Goal: Task Accomplishment & Management: Manage account settings

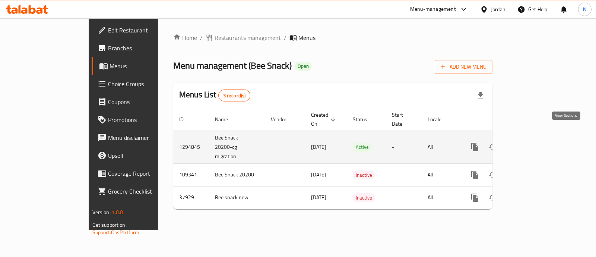
click at [533, 142] on icon "enhanced table" at bounding box center [528, 146] width 9 height 9
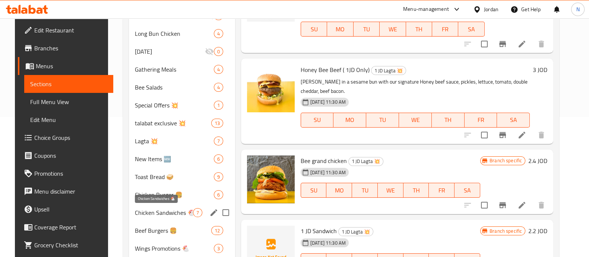
scroll to position [186, 0]
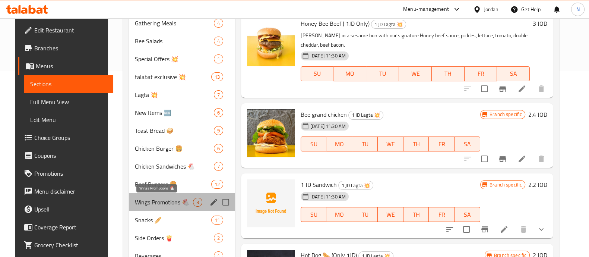
click at [155, 203] on span "Wings Promotions 🐔" at bounding box center [164, 201] width 58 height 9
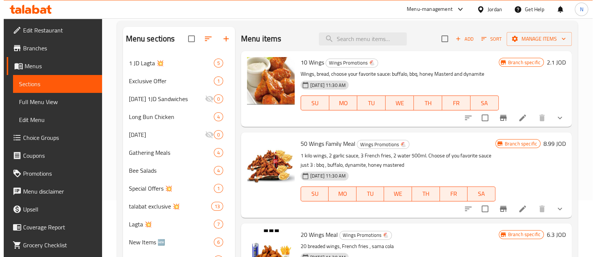
scroll to position [46, 0]
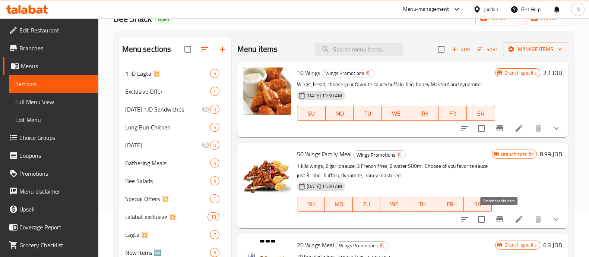
click at [497, 218] on icon "Branch-specific-item" at bounding box center [499, 219] width 7 height 6
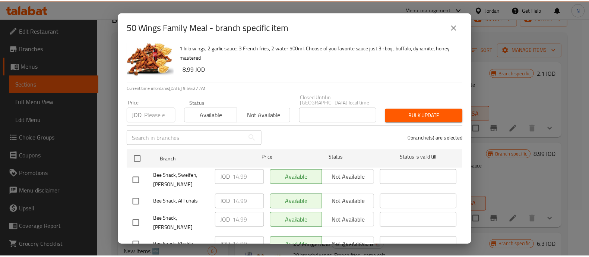
scroll to position [0, 0]
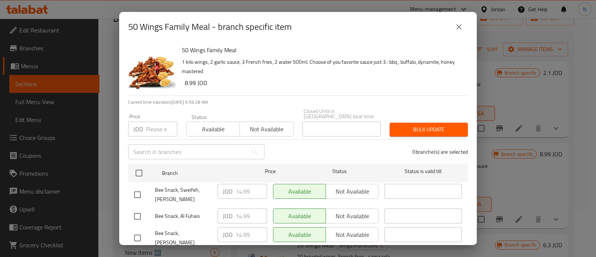
click at [460, 25] on icon "close" at bounding box center [458, 26] width 5 height 5
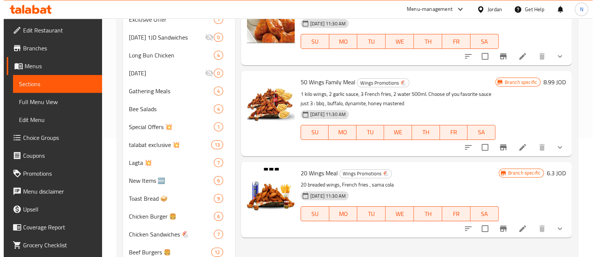
scroll to position [140, 0]
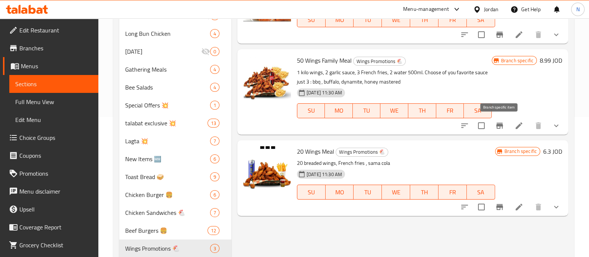
click at [503, 122] on icon "Branch-specific-item" at bounding box center [499, 125] width 9 height 9
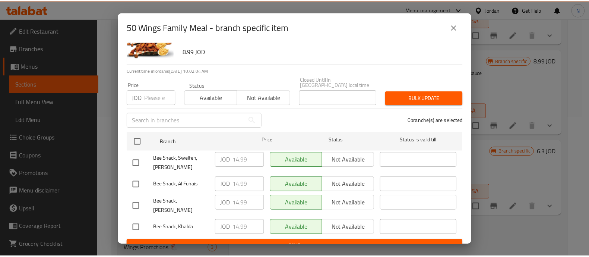
scroll to position [0, 0]
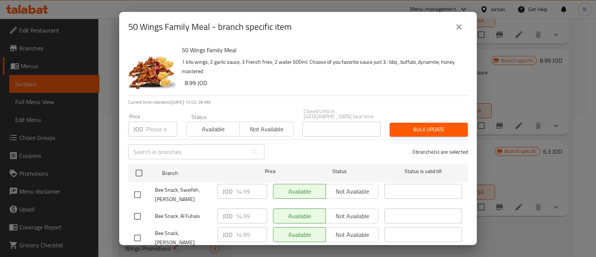
click at [459, 29] on icon "close" at bounding box center [459, 26] width 9 height 9
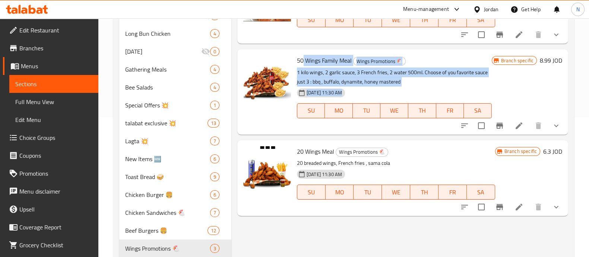
drag, startPoint x: 302, startPoint y: 64, endPoint x: 500, endPoint y: 96, distance: 201.1
click at [501, 98] on div "50 Wings Family Meal Wings Promotions 🐔 1 kilo wings, 2 garlic sauce, 3 French …" at bounding box center [429, 91] width 271 height 79
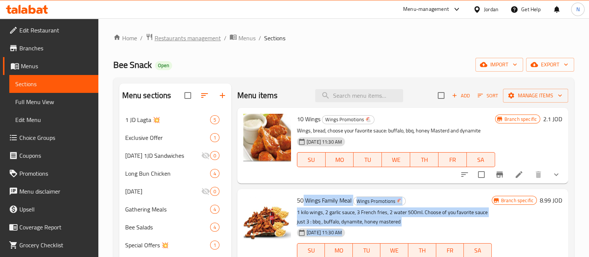
click at [186, 39] on span "Restaurants management" at bounding box center [188, 38] width 66 height 9
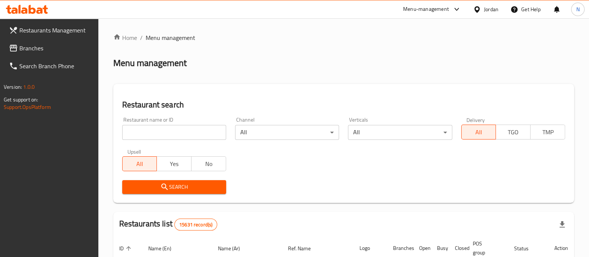
click at [172, 134] on input "search" at bounding box center [174, 132] width 104 height 15
type input "fatatri"
click button "Search" at bounding box center [174, 187] width 104 height 14
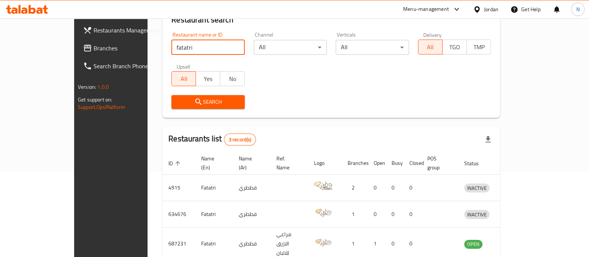
scroll to position [114, 0]
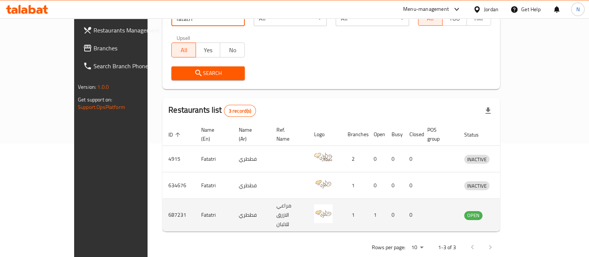
click at [512, 214] on icon "enhanced table" at bounding box center [510, 215] width 3 height 3
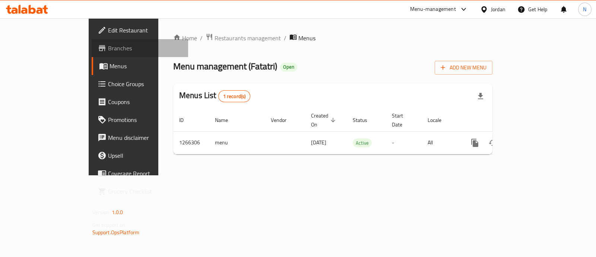
click at [108, 52] on span "Branches" at bounding box center [145, 48] width 74 height 9
